Goal: Task Accomplishment & Management: Manage account settings

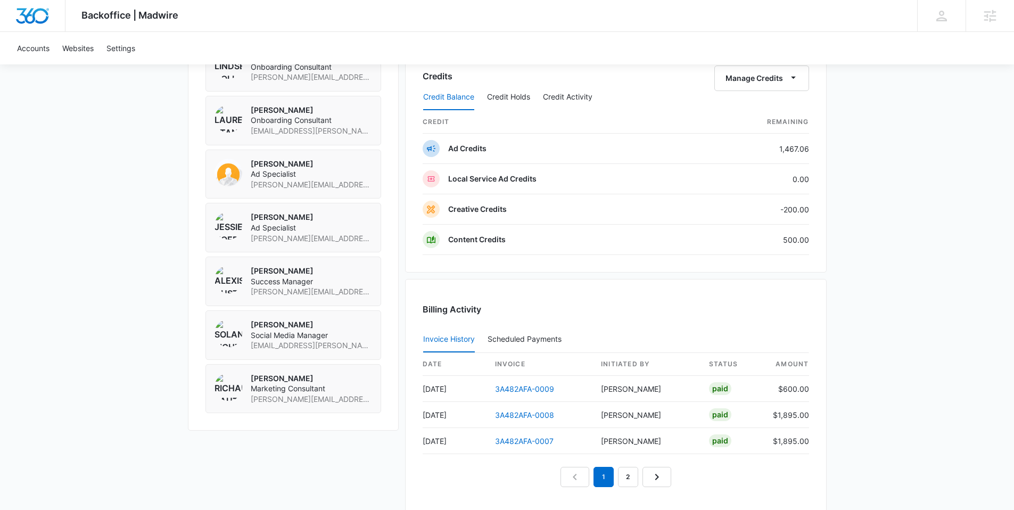
scroll to position [805, 0]
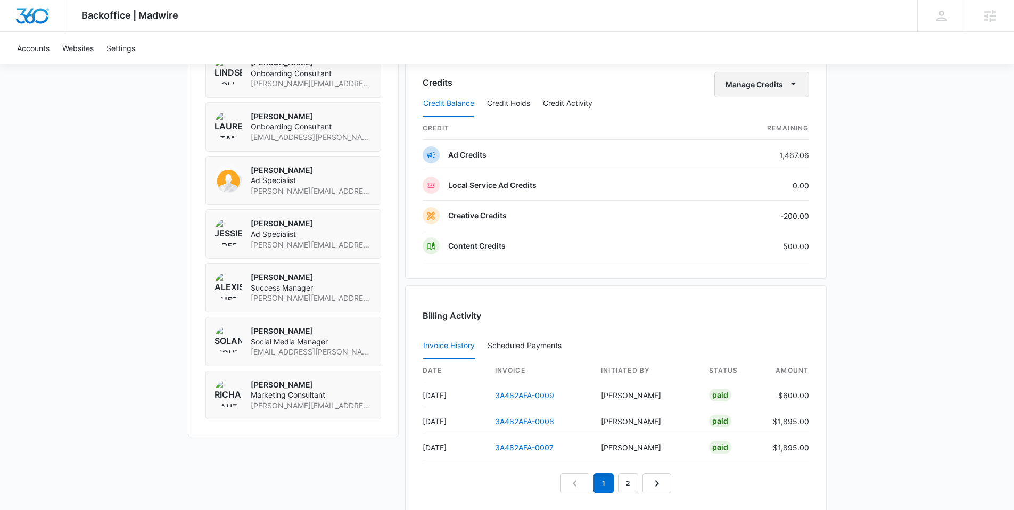
click at [792, 84] on icon "button" at bounding box center [793, 84] width 5 height 2
click at [758, 119] on div "Transfer Credits" at bounding box center [755, 118] width 56 height 7
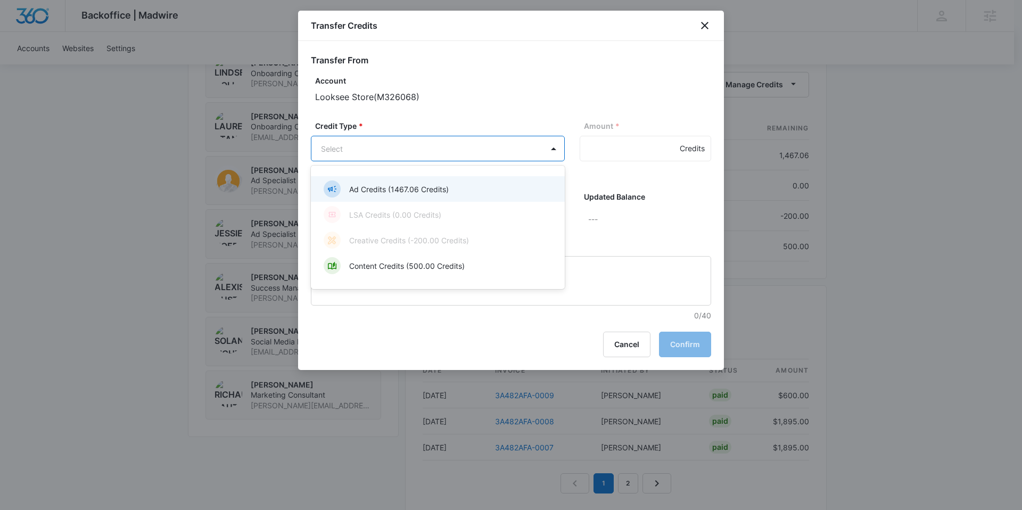
click at [425, 185] on p "Ad Credits (1467.06 Credits)" at bounding box center [399, 189] width 100 height 11
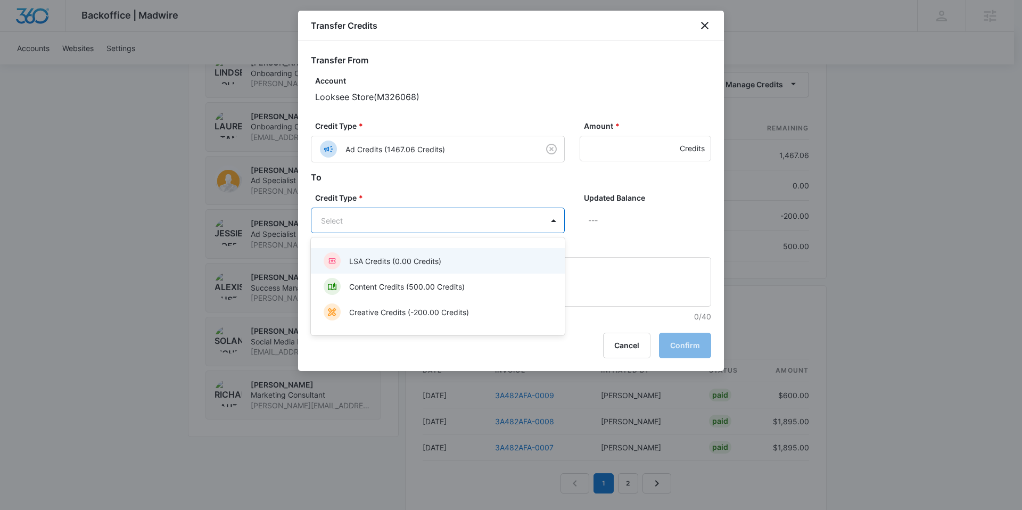
click at [527, 181] on div at bounding box center [511, 255] width 1022 height 510
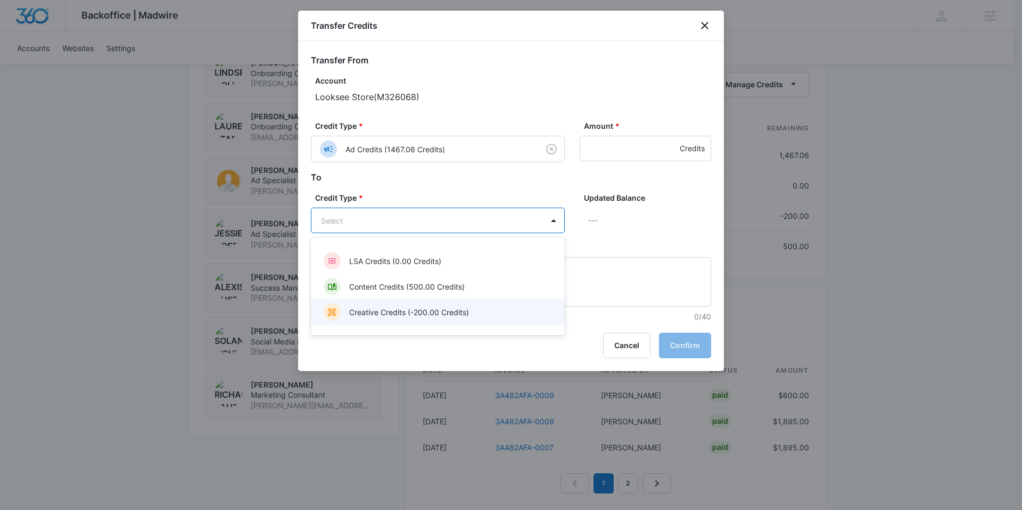
click at [413, 313] on p "Creative Credits (-200.00 Credits)" at bounding box center [409, 312] width 120 height 11
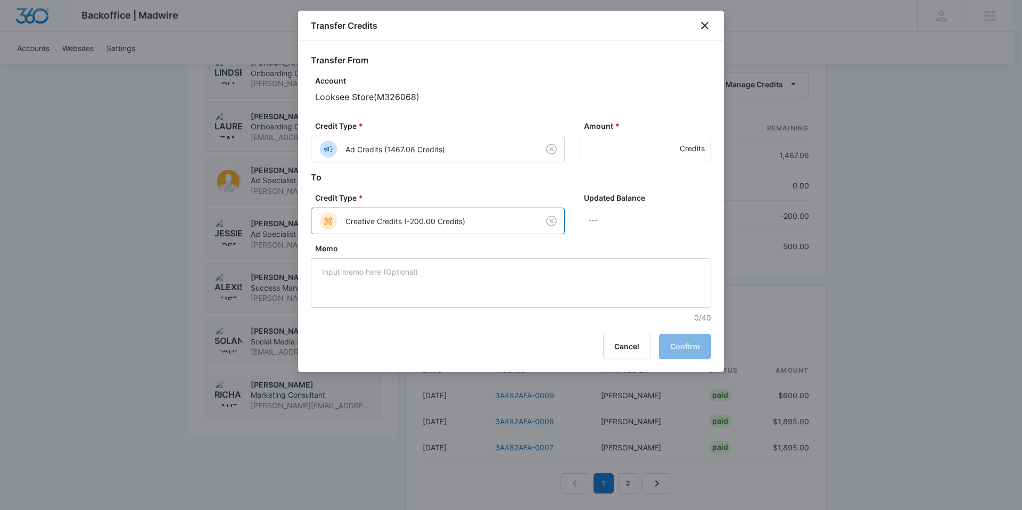
click at [421, 181] on h2 "To" at bounding box center [511, 177] width 400 height 13
click at [612, 239] on div "Updated Balance ---" at bounding box center [645, 217] width 131 height 51
click at [667, 145] on input "1" at bounding box center [645, 149] width 131 height 26
click at [668, 143] on input "2" at bounding box center [645, 149] width 131 height 26
click at [668, 142] on input "3" at bounding box center [645, 149] width 131 height 26
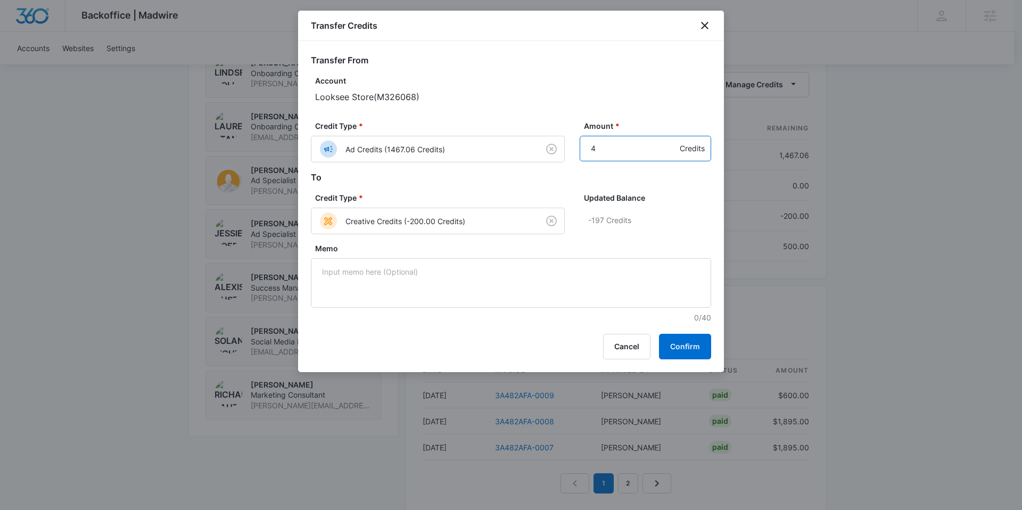
click at [668, 142] on input "4" at bounding box center [645, 149] width 131 height 26
click at [668, 142] on input "5" at bounding box center [645, 149] width 131 height 26
click at [668, 142] on input "6" at bounding box center [645, 149] width 131 height 26
click at [668, 142] on input "7" at bounding box center [645, 149] width 131 height 26
click at [668, 142] on input "8" at bounding box center [645, 149] width 131 height 26
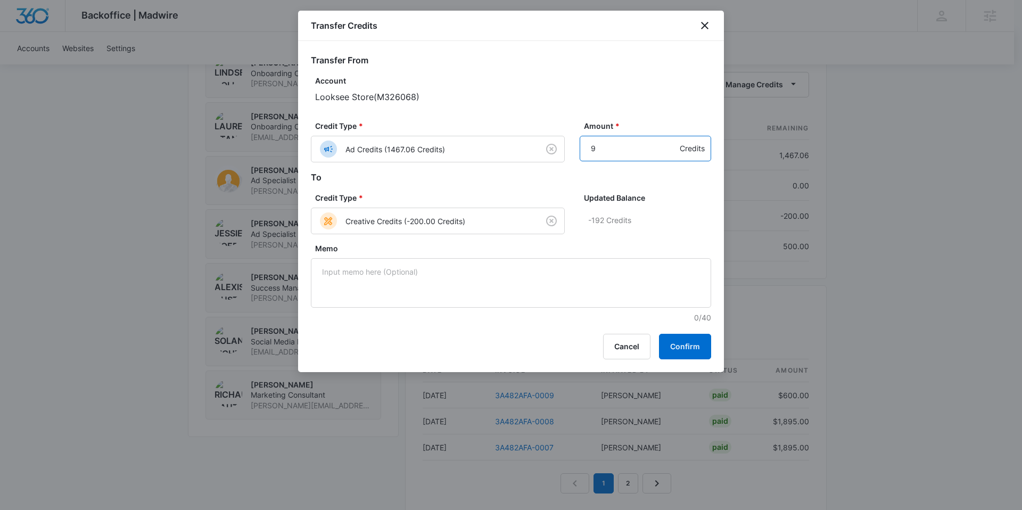
click at [668, 142] on input "9" at bounding box center [645, 149] width 131 height 26
click at [668, 142] on input "10" at bounding box center [645, 149] width 131 height 26
click at [668, 142] on input "11" at bounding box center [645, 149] width 131 height 26
click at [668, 142] on input "12" at bounding box center [645, 149] width 131 height 26
click at [668, 142] on input "13" at bounding box center [645, 149] width 131 height 26
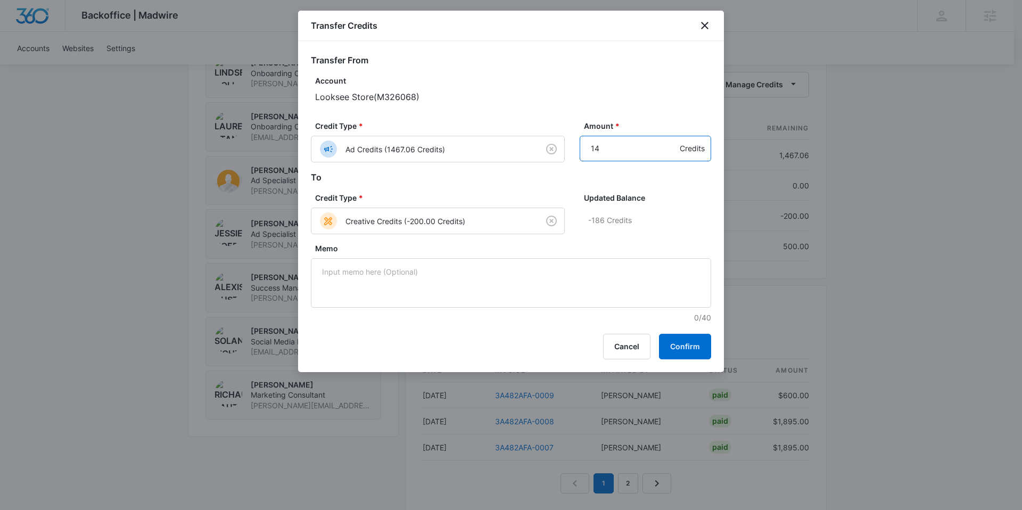
click at [668, 142] on input "14" at bounding box center [645, 149] width 131 height 26
click at [668, 142] on input "15" at bounding box center [645, 149] width 131 height 26
click at [668, 142] on input "16" at bounding box center [645, 149] width 131 height 26
click at [668, 142] on input "17" at bounding box center [645, 149] width 131 height 26
click at [668, 142] on input "18" at bounding box center [645, 149] width 131 height 26
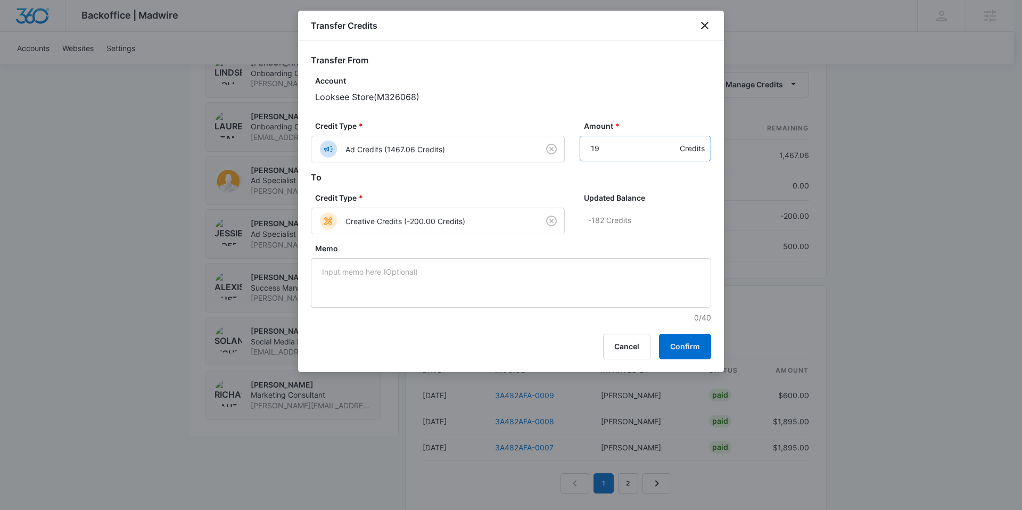
click at [668, 142] on input "19" at bounding box center [645, 149] width 131 height 26
click at [668, 142] on input "20" at bounding box center [645, 149] width 131 height 26
click at [668, 142] on input "21" at bounding box center [645, 149] width 131 height 26
click at [668, 142] on input "22" at bounding box center [645, 149] width 131 height 26
click at [668, 142] on input "23" at bounding box center [645, 149] width 131 height 26
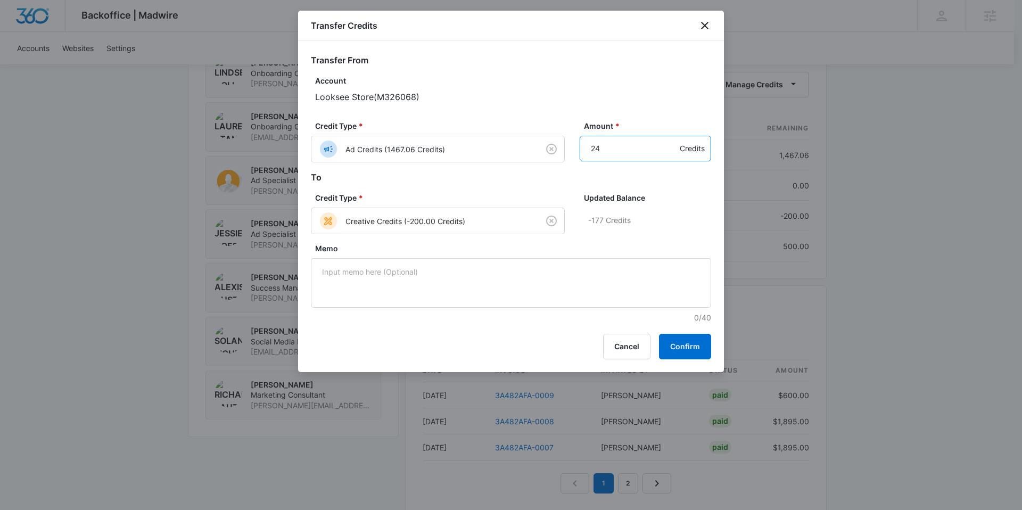
click at [668, 142] on input "24" at bounding box center [645, 149] width 131 height 26
click at [668, 142] on input "25" at bounding box center [645, 149] width 131 height 26
click at [668, 142] on input "26" at bounding box center [645, 149] width 131 height 26
click at [668, 142] on input "27" at bounding box center [645, 149] width 131 height 26
click at [668, 142] on input "28" at bounding box center [645, 149] width 131 height 26
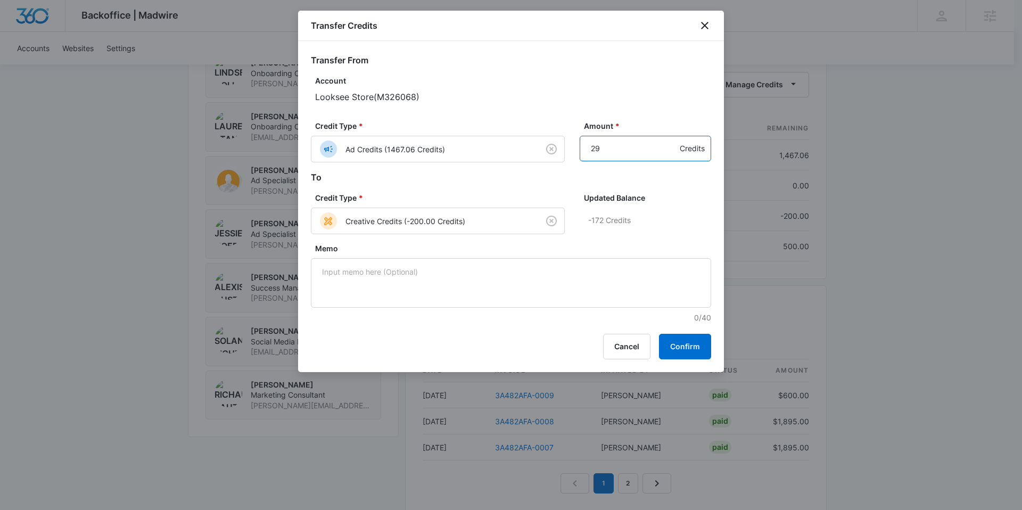
click at [668, 142] on input "29" at bounding box center [645, 149] width 131 height 26
click at [668, 143] on input "30" at bounding box center [645, 149] width 131 height 26
click at [668, 143] on input "31" at bounding box center [645, 149] width 131 height 26
click at [668, 143] on input "32" at bounding box center [645, 149] width 131 height 26
click at [668, 143] on input "33" at bounding box center [645, 149] width 131 height 26
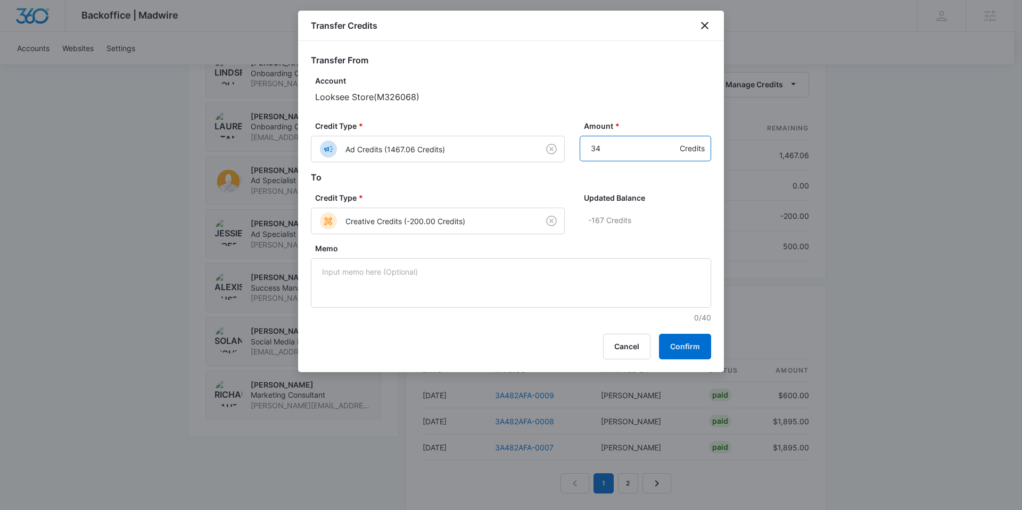
click at [668, 143] on input "34" at bounding box center [645, 149] width 131 height 26
click at [668, 143] on input "35" at bounding box center [645, 149] width 131 height 26
click at [668, 143] on input "107" at bounding box center [645, 149] width 131 height 26
click at [671, 144] on input "107" at bounding box center [645, 149] width 131 height 26
click at [667, 141] on input "126" at bounding box center [645, 149] width 131 height 26
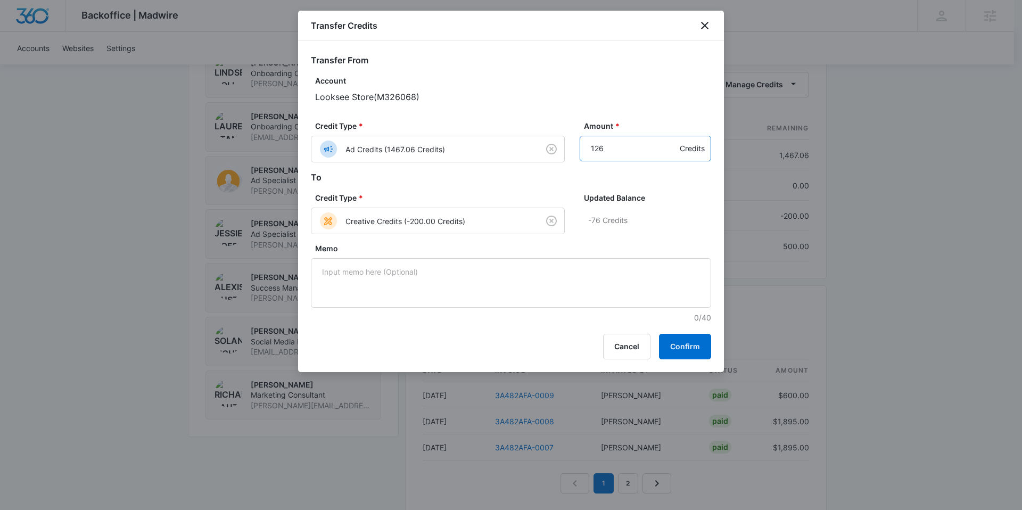
click at [667, 141] on input "127" at bounding box center [645, 149] width 131 height 26
click at [667, 141] on input "128" at bounding box center [645, 149] width 131 height 26
click at [667, 141] on input "129" at bounding box center [645, 149] width 131 height 26
click at [667, 141] on input "130" at bounding box center [645, 149] width 131 height 26
click at [667, 141] on input "131" at bounding box center [645, 149] width 131 height 26
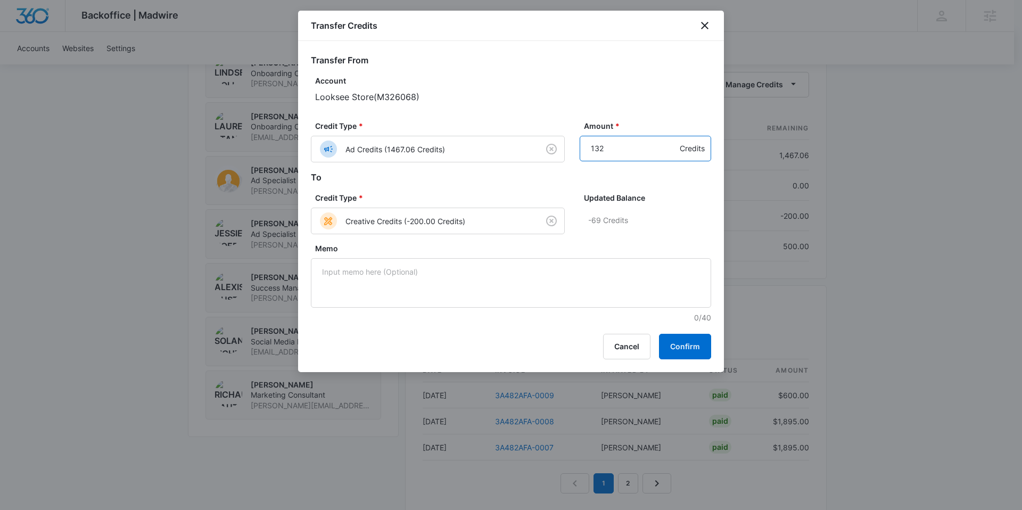
click at [667, 141] on input "132" at bounding box center [645, 149] width 131 height 26
click at [667, 141] on input "133" at bounding box center [645, 149] width 131 height 26
click at [667, 141] on input "134" at bounding box center [645, 149] width 131 height 26
click at [667, 141] on input "135" at bounding box center [645, 149] width 131 height 26
click at [667, 141] on input "136" at bounding box center [645, 149] width 131 height 26
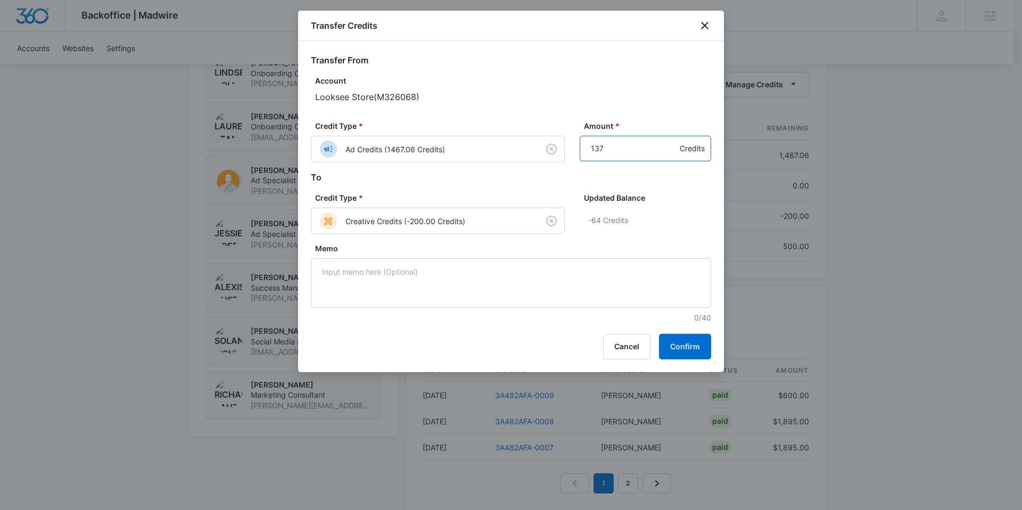
click at [667, 141] on input "137" at bounding box center [645, 149] width 131 height 26
click at [667, 142] on input "138" at bounding box center [645, 149] width 131 height 26
click at [667, 142] on input "139" at bounding box center [645, 149] width 131 height 26
click at [667, 142] on input "140" at bounding box center [645, 149] width 131 height 26
click at [667, 142] on input "141" at bounding box center [645, 149] width 131 height 26
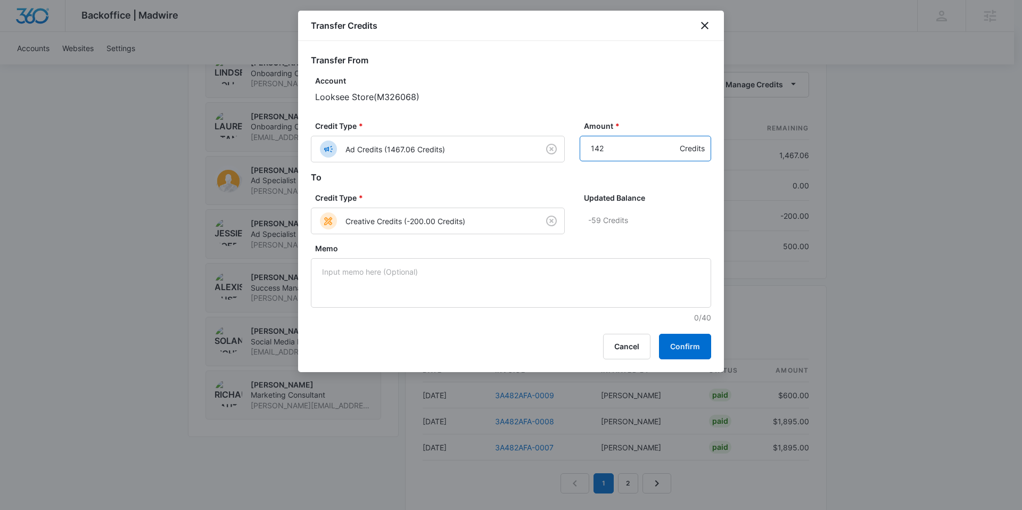
click at [667, 142] on input "142" at bounding box center [645, 149] width 131 height 26
click at [667, 142] on input "157" at bounding box center [645, 149] width 131 height 26
click at [667, 142] on input "158" at bounding box center [645, 149] width 131 height 26
click at [667, 142] on input "159" at bounding box center [645, 149] width 131 height 26
click at [667, 142] on input "160" at bounding box center [645, 149] width 131 height 26
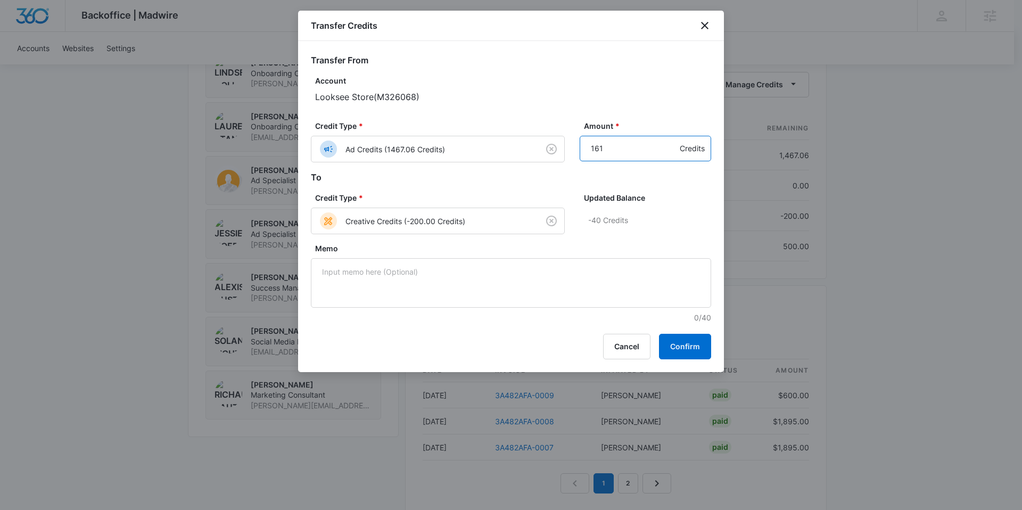
click at [667, 142] on input "161" at bounding box center [645, 149] width 131 height 26
click at [667, 142] on input "162" at bounding box center [645, 149] width 131 height 26
click at [667, 142] on input "163" at bounding box center [645, 149] width 131 height 26
click at [667, 142] on input "164" at bounding box center [645, 149] width 131 height 26
click at [668, 143] on input "165" at bounding box center [645, 149] width 131 height 26
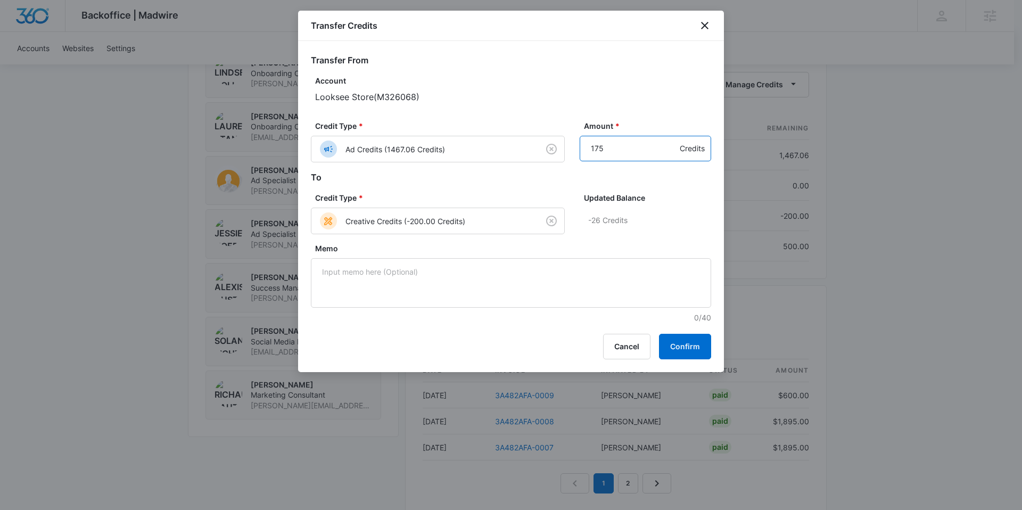
click at [669, 144] on input "175" at bounding box center [645, 149] width 131 height 26
click at [669, 144] on input "176" at bounding box center [645, 149] width 131 height 26
click at [669, 144] on input "186" at bounding box center [645, 149] width 131 height 26
click at [669, 144] on input "187" at bounding box center [645, 149] width 131 height 26
click at [669, 144] on input "188" at bounding box center [645, 149] width 131 height 26
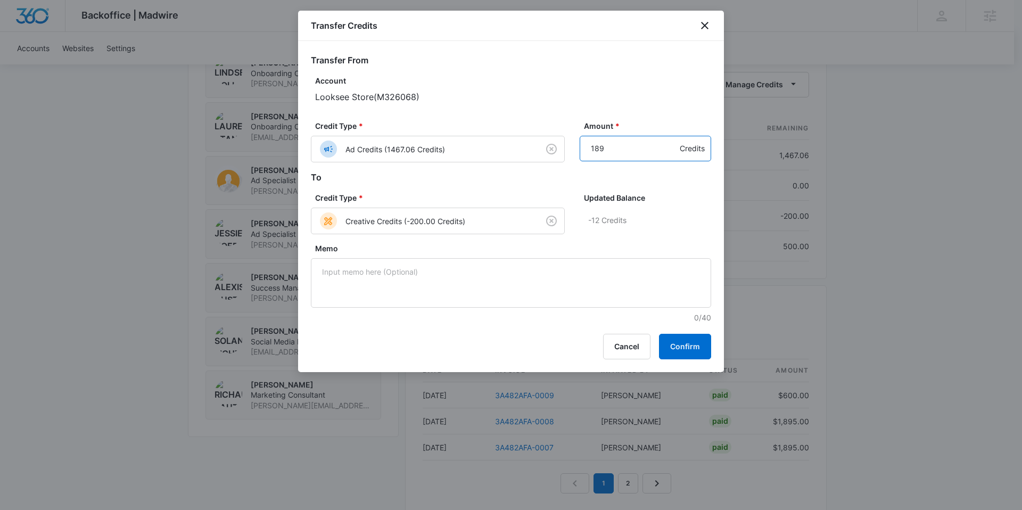
click at [668, 145] on input "189" at bounding box center [645, 149] width 131 height 26
click at [667, 145] on input "190" at bounding box center [645, 149] width 131 height 26
click at [667, 145] on input "191" at bounding box center [645, 149] width 131 height 26
click at [667, 145] on input "192" at bounding box center [645, 149] width 131 height 26
click at [667, 145] on input "193" at bounding box center [645, 149] width 131 height 26
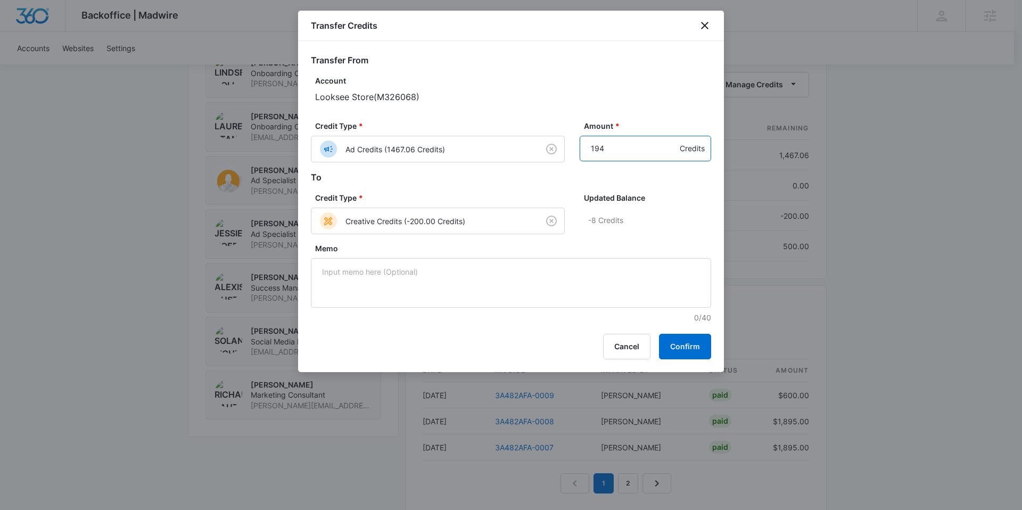
click at [667, 145] on input "194" at bounding box center [645, 149] width 131 height 26
click at [667, 145] on input "195" at bounding box center [645, 149] width 131 height 26
click at [667, 145] on input "196" at bounding box center [645, 149] width 131 height 26
click at [667, 145] on input "197" at bounding box center [645, 149] width 131 height 26
click at [667, 145] on input "198" at bounding box center [645, 149] width 131 height 26
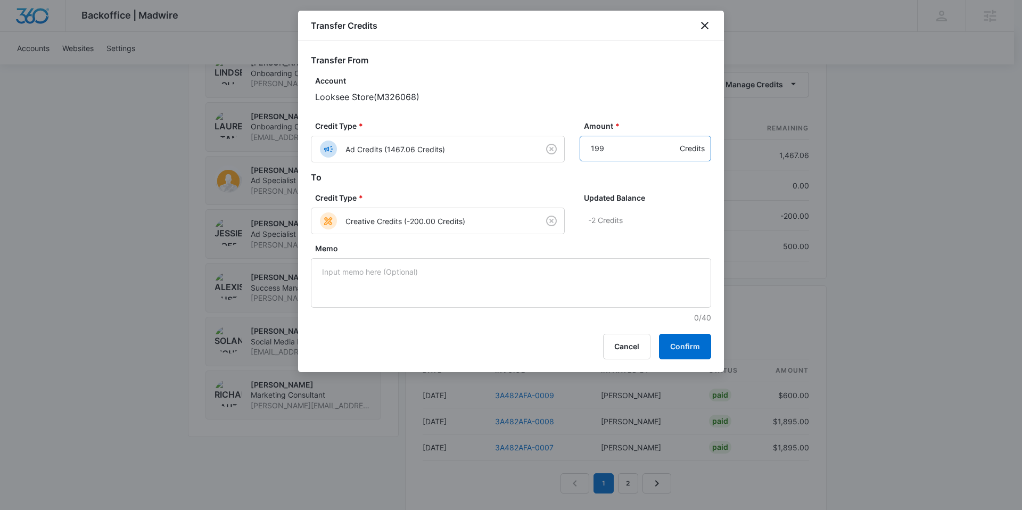
click at [667, 145] on input "199" at bounding box center [645, 149] width 131 height 26
type input "200"
click at [667, 145] on input "200" at bounding box center [645, 149] width 131 height 26
click at [654, 205] on div "Updated Balance 0 Credits" at bounding box center [645, 217] width 131 height 51
click at [695, 349] on button "Confirm" at bounding box center [685, 347] width 52 height 26
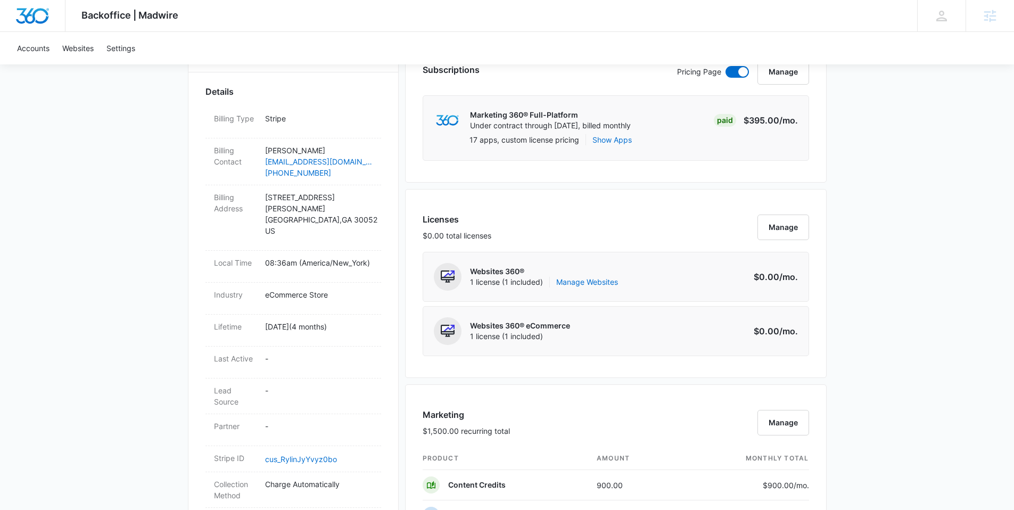
scroll to position [173, 0]
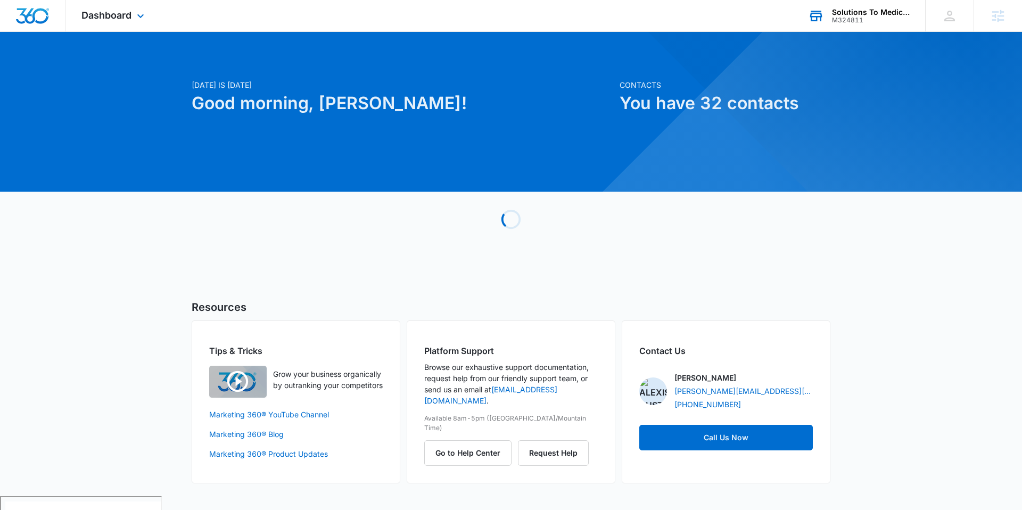
click at [841, 15] on div "Solutions To Medicare" at bounding box center [871, 12] width 78 height 9
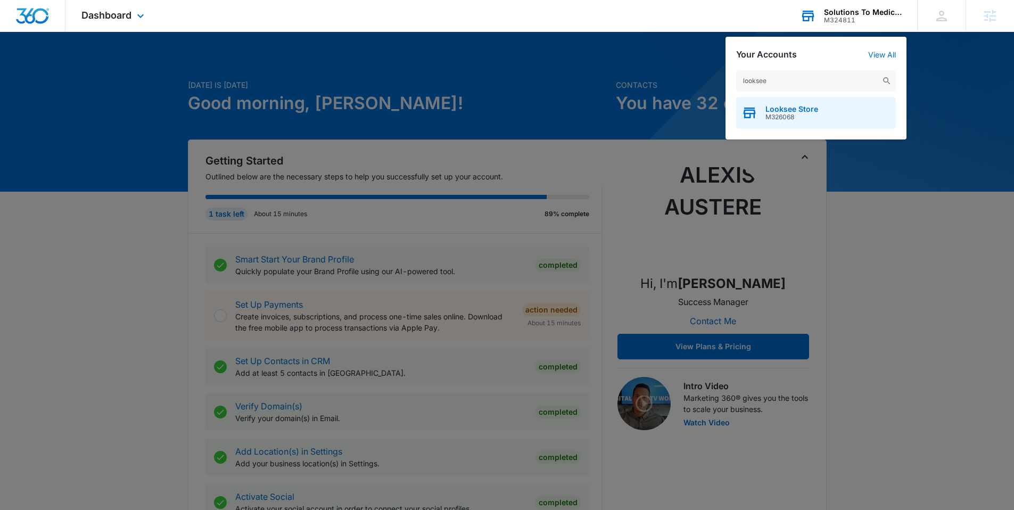
type input "looksee"
click at [779, 111] on span "Looksee Store" at bounding box center [791, 109] width 53 height 9
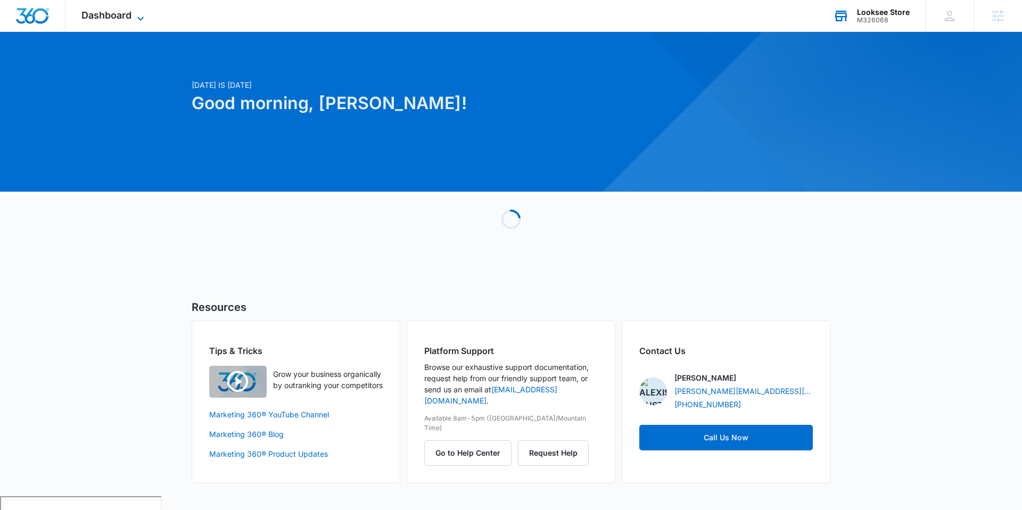
click at [117, 18] on span "Dashboard" at bounding box center [106, 15] width 50 height 11
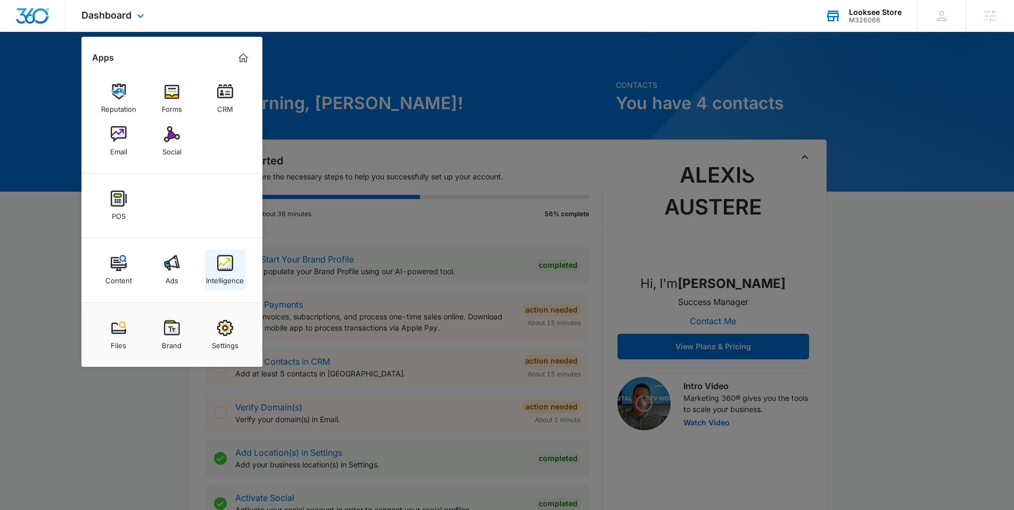
click at [222, 263] on img at bounding box center [225, 263] width 16 height 16
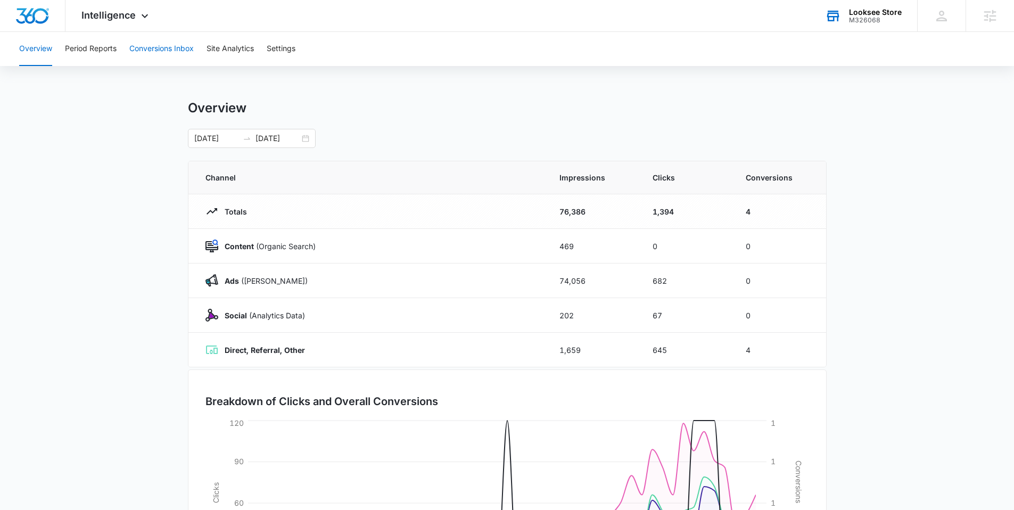
click at [162, 56] on button "Conversions Inbox" at bounding box center [161, 49] width 64 height 34
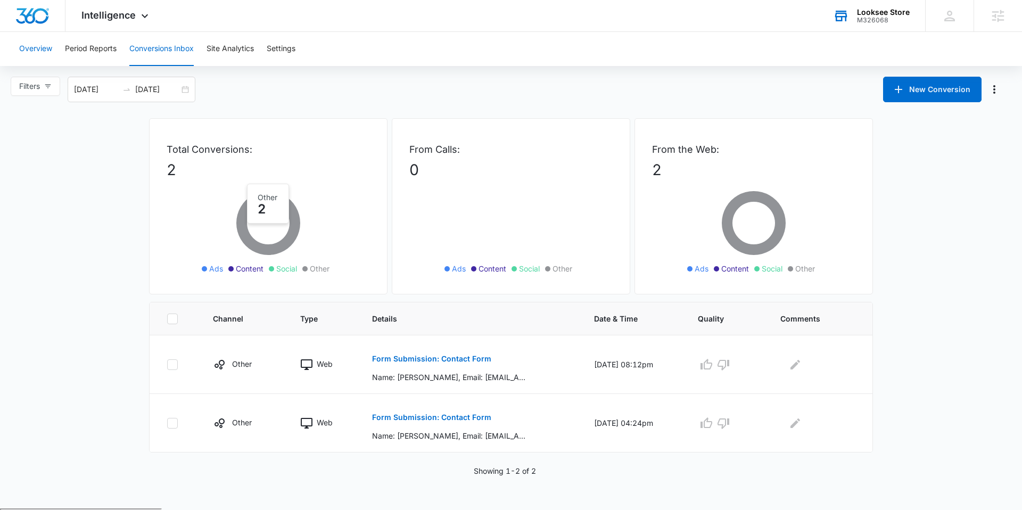
click at [42, 56] on button "Overview" at bounding box center [35, 49] width 33 height 34
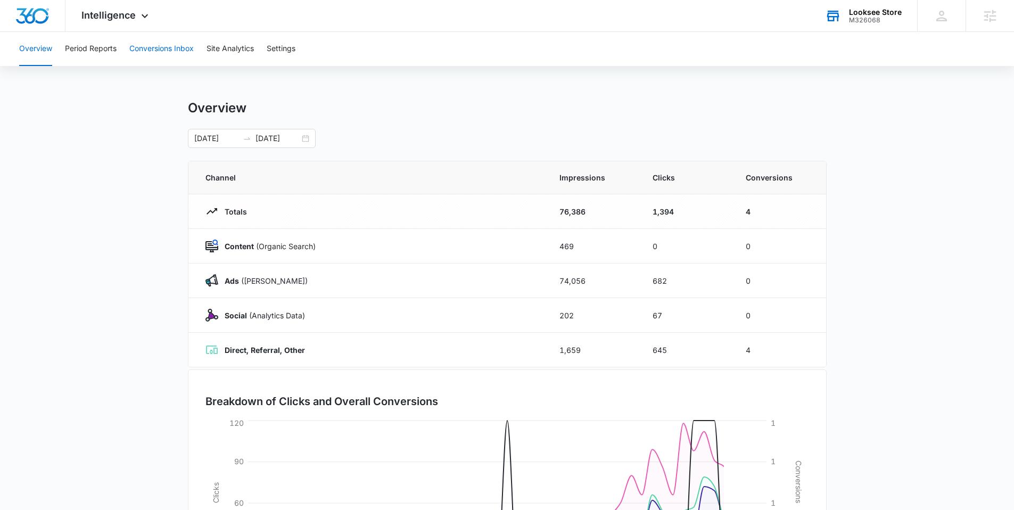
click at [145, 47] on button "Conversions Inbox" at bounding box center [161, 49] width 64 height 34
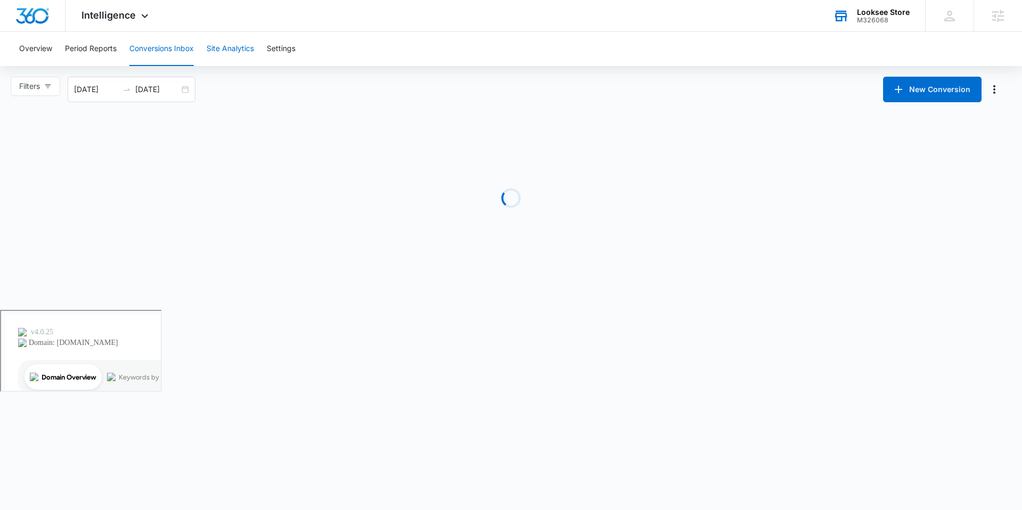
click at [212, 51] on button "Site Analytics" at bounding box center [229, 49] width 47 height 34
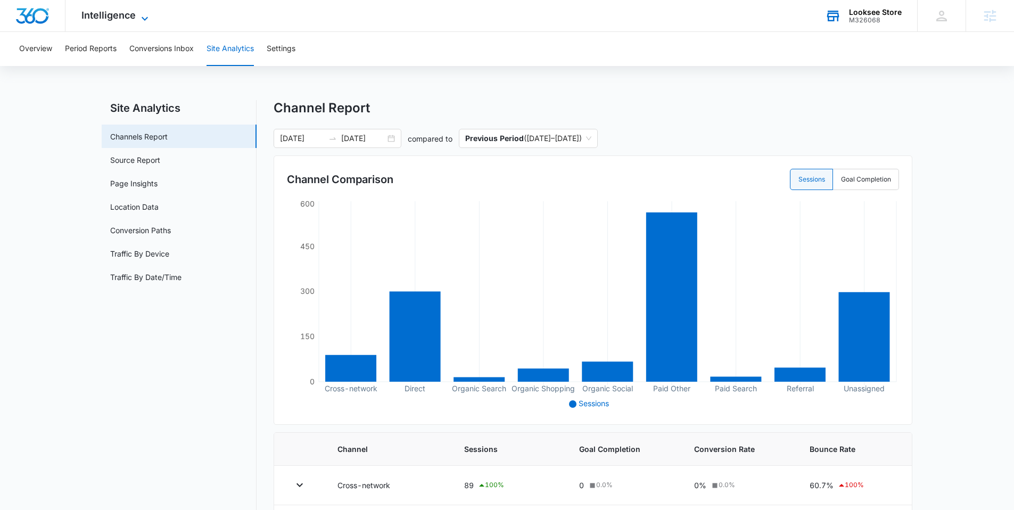
click at [101, 12] on span "Intelligence" at bounding box center [108, 15] width 54 height 11
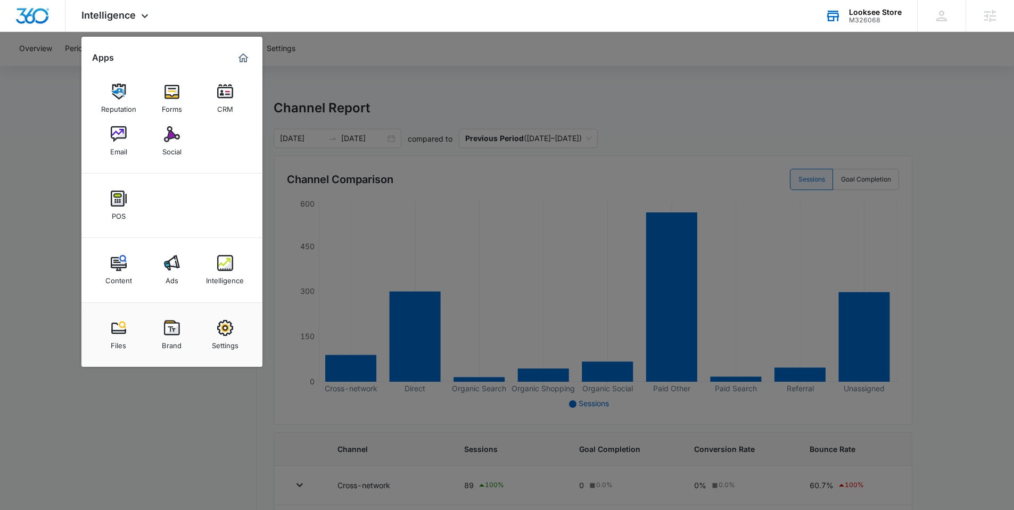
click at [137, 268] on link "Content" at bounding box center [118, 270] width 40 height 40
